Goal: Check status: Check status

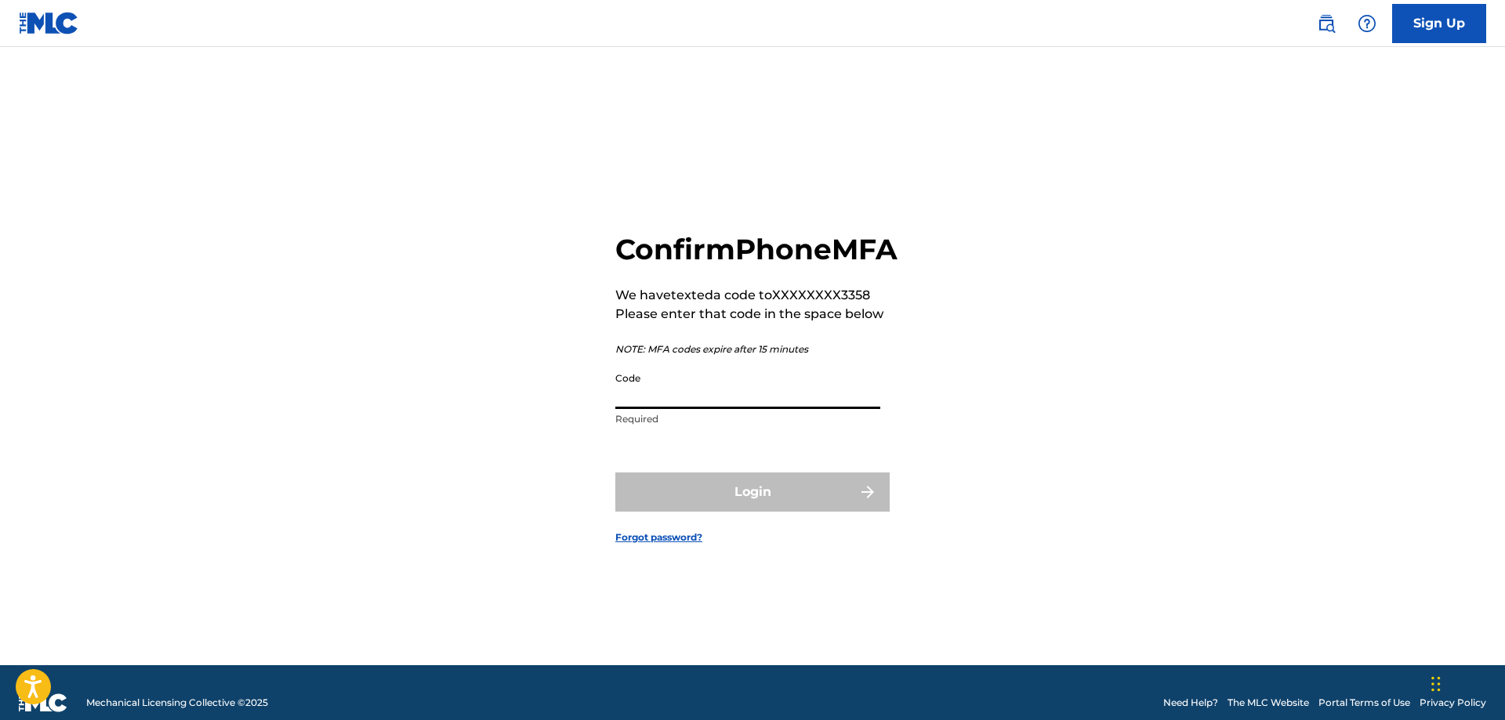
click at [820, 409] on input "Code" at bounding box center [747, 386] width 265 height 45
type input "909126"
click at [615, 473] on button "Login" at bounding box center [752, 492] width 274 height 39
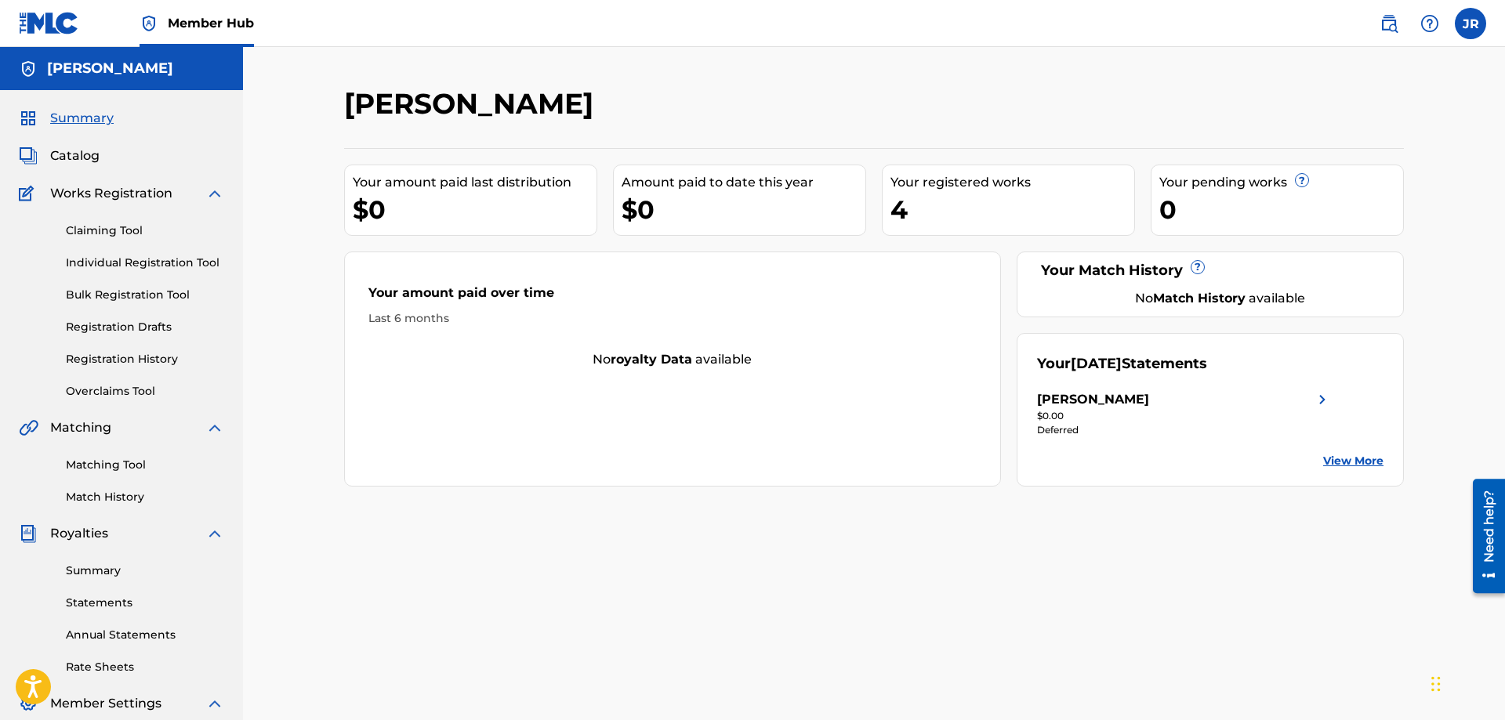
click at [1204, 306] on div "No Match History available" at bounding box center [1220, 298] width 328 height 19
click at [1206, 301] on strong "Match History" at bounding box center [1199, 298] width 92 height 15
click at [1324, 397] on img at bounding box center [1322, 399] width 19 height 19
click at [899, 212] on div "4" at bounding box center [1012, 209] width 244 height 35
click at [139, 361] on link "Registration History" at bounding box center [145, 359] width 158 height 16
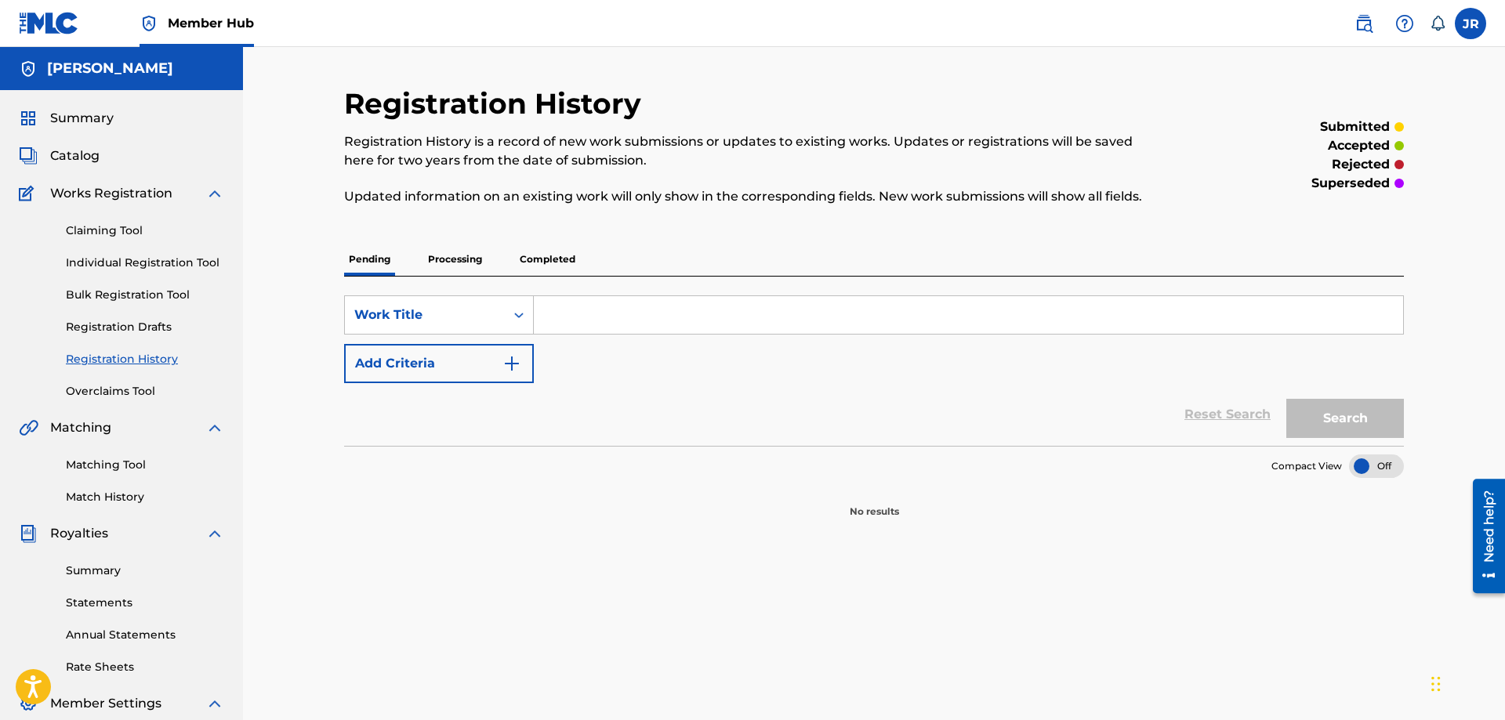
click at [458, 261] on p "Processing" at bounding box center [454, 259] width 63 height 33
click at [538, 261] on p "Completed" at bounding box center [547, 259] width 65 height 33
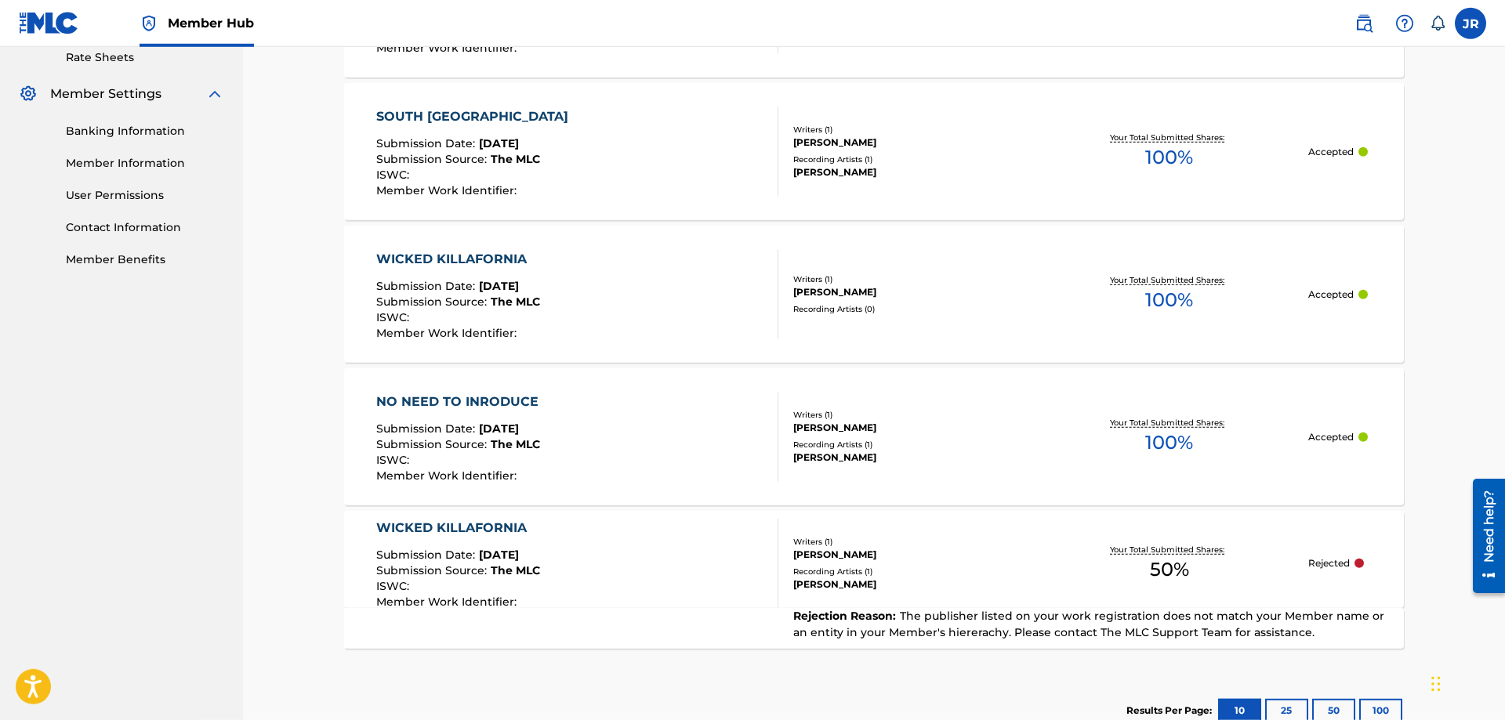
scroll to position [639, 0]
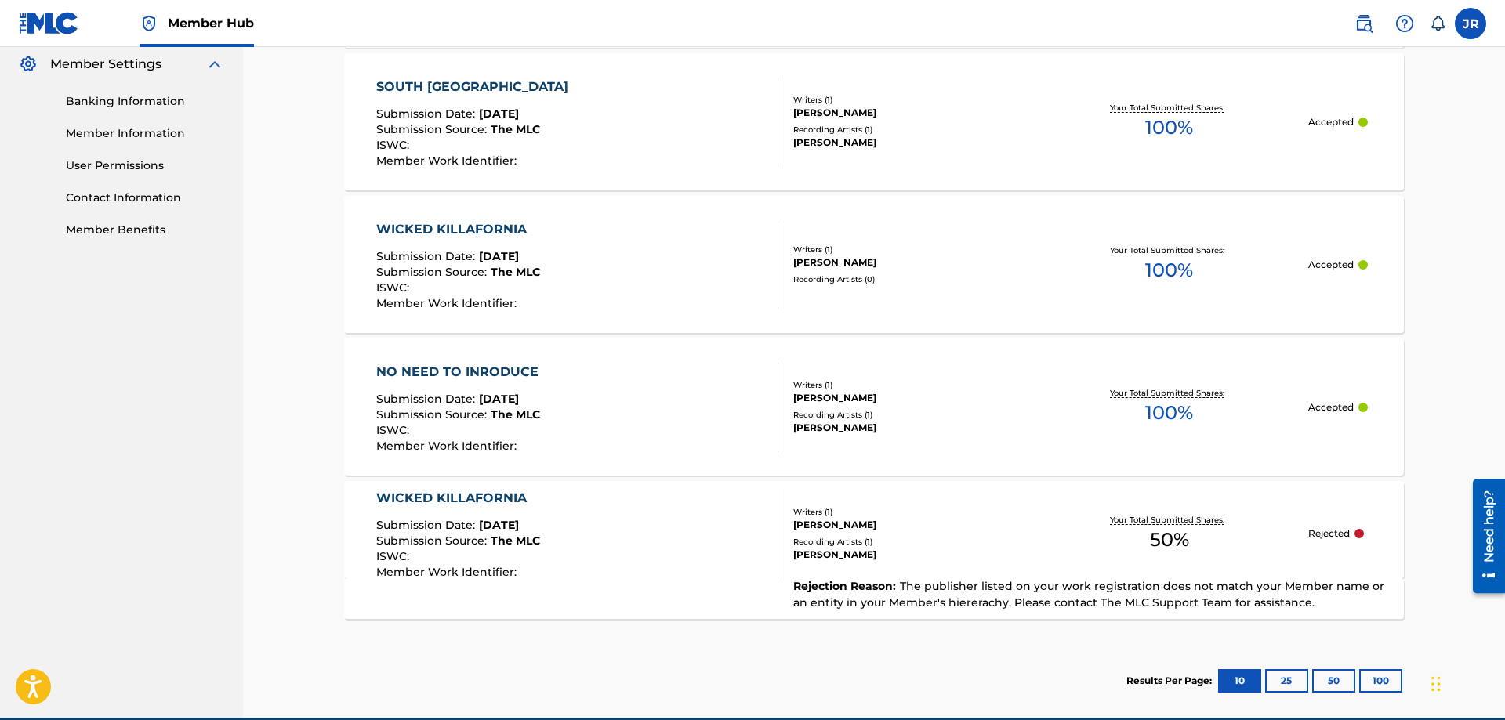
click at [817, 537] on div "Recording Artists ( 1 )" at bounding box center [911, 542] width 237 height 12
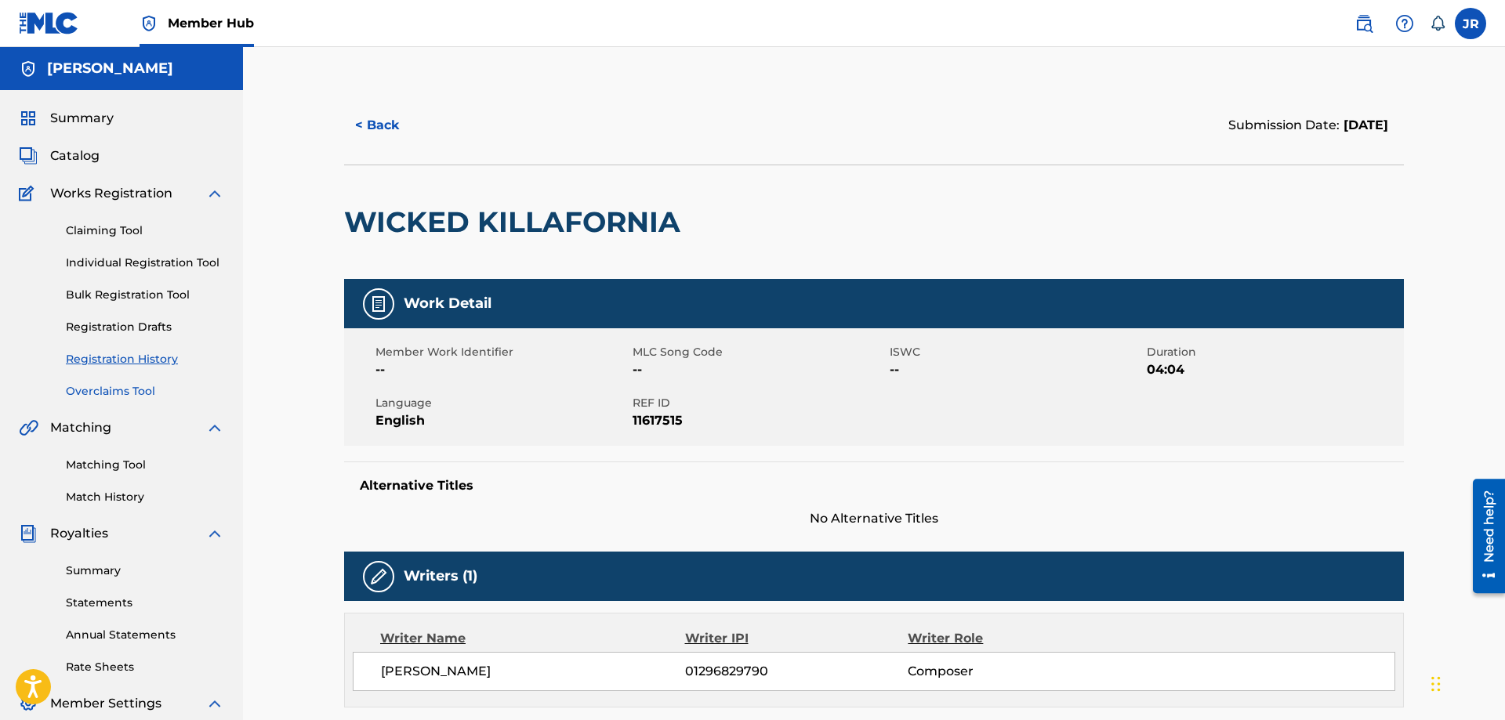
click at [132, 393] on link "Overclaims Tool" at bounding box center [145, 391] width 158 height 16
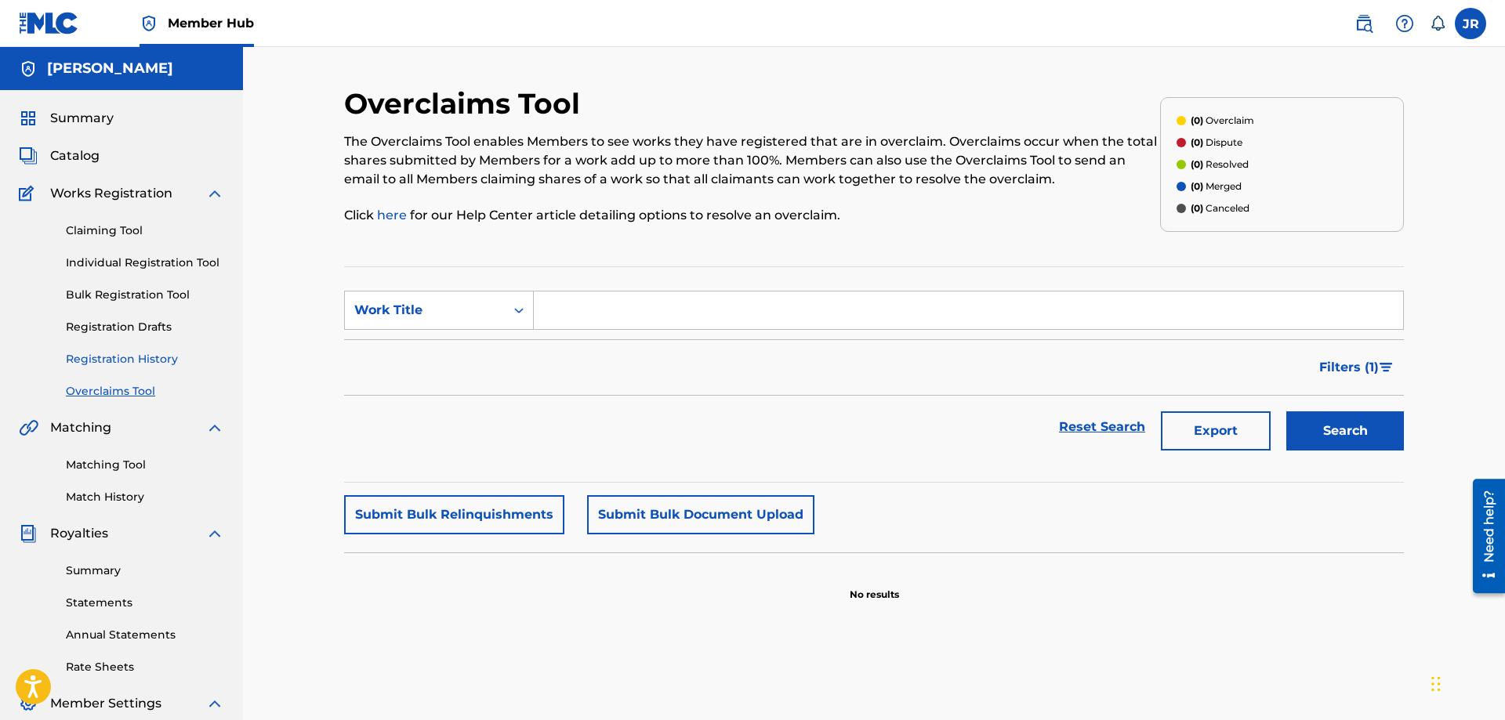
click at [135, 365] on link "Registration History" at bounding box center [145, 359] width 158 height 16
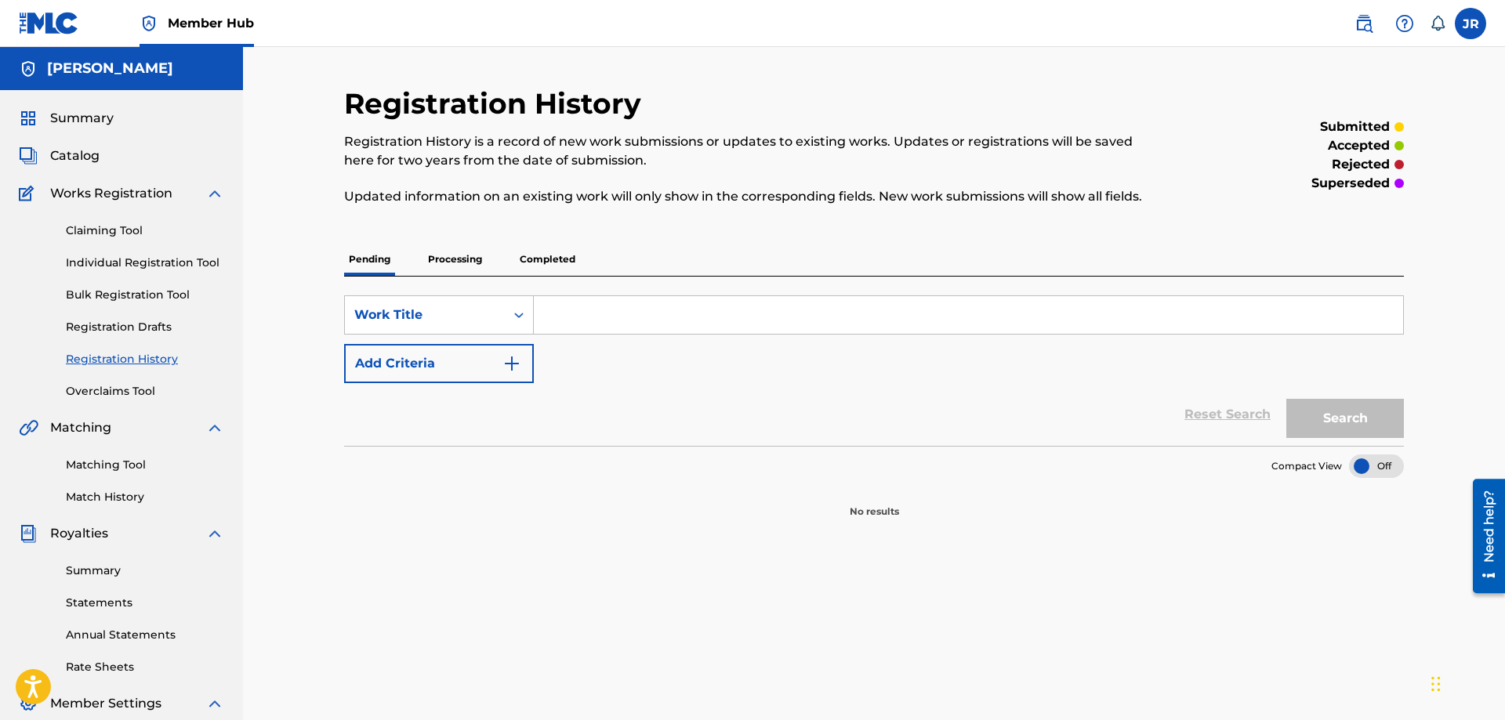
click at [554, 259] on p "Completed" at bounding box center [547, 259] width 65 height 33
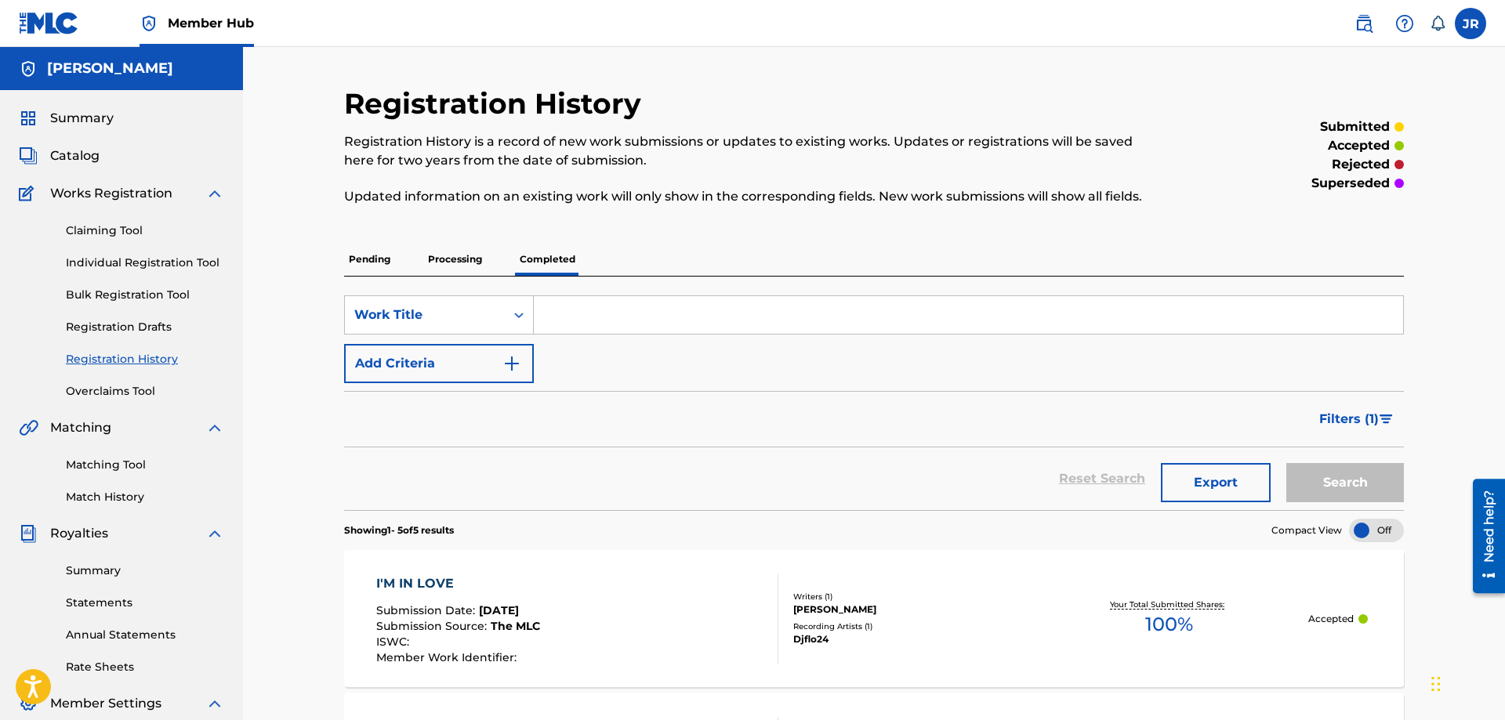
click at [452, 252] on p "Processing" at bounding box center [454, 259] width 63 height 33
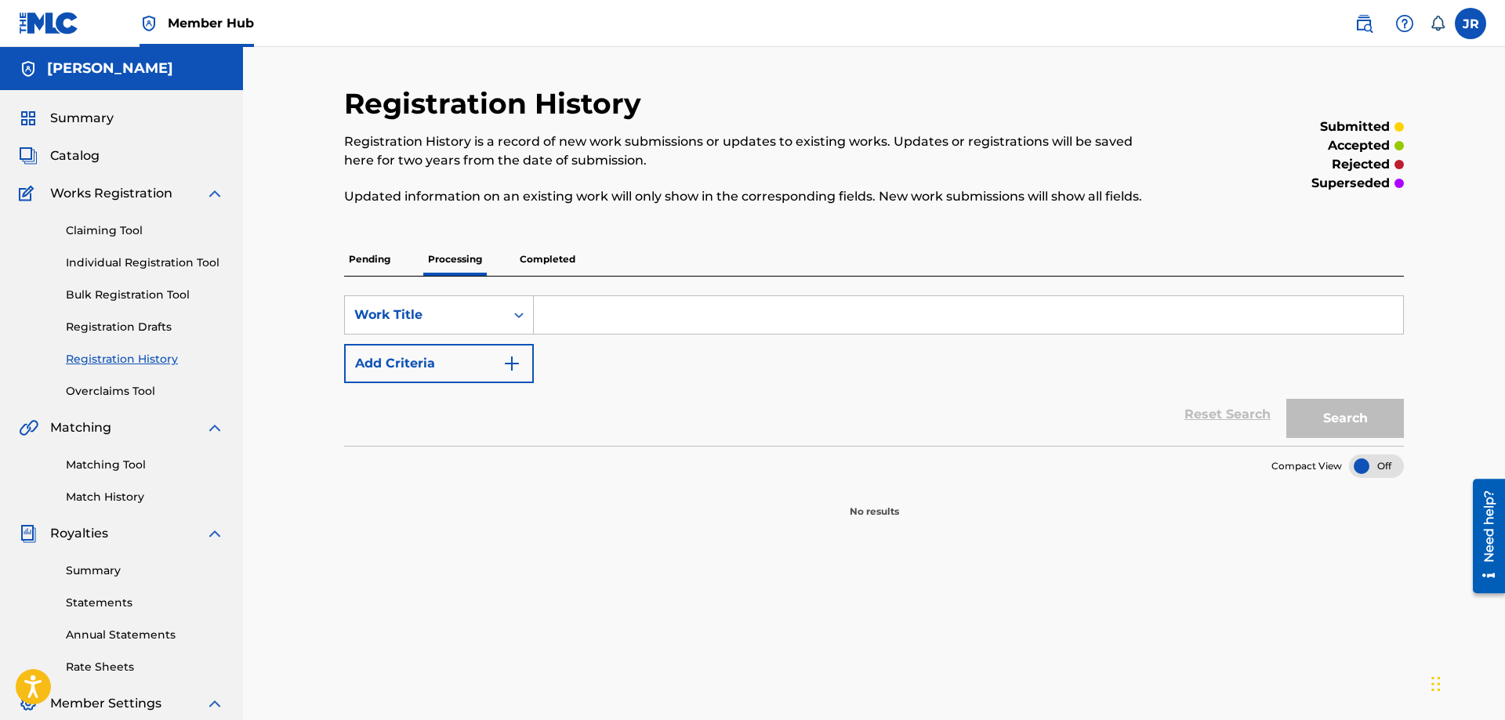
click at [550, 257] on p "Completed" at bounding box center [547, 259] width 65 height 33
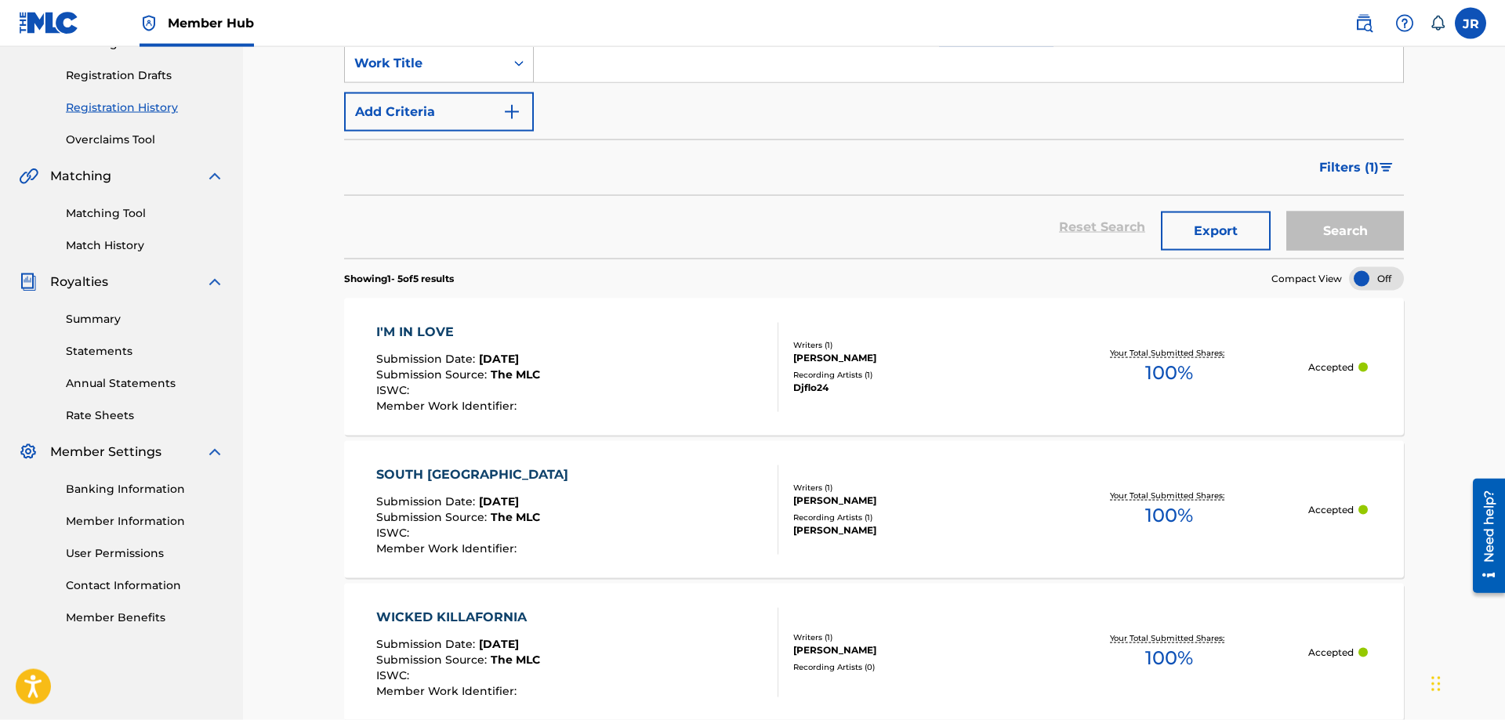
scroll to position [80, 0]
